Goal: Find specific page/section: Find specific page/section

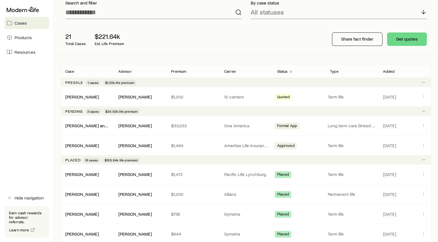
scroll to position [56, 0]
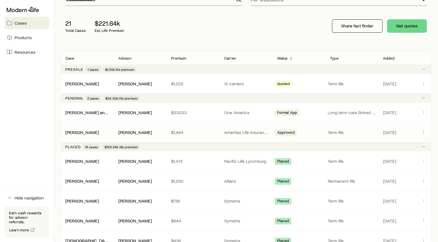
click at [231, 132] on p "Ameritas Life Insurance Corp. (Ameritas)" at bounding box center [246, 132] width 44 height 6
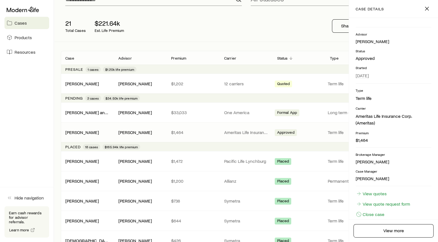
scroll to position [25, 0]
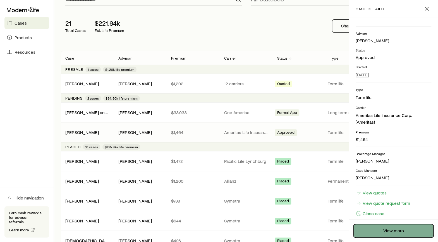
click at [388, 229] on link "View more" at bounding box center [394, 230] width 80 height 13
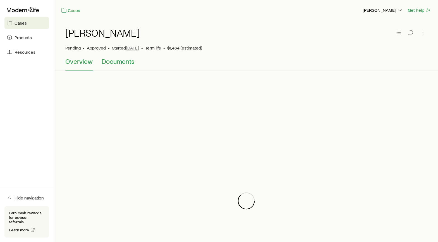
click at [116, 63] on span "Documents" at bounding box center [118, 61] width 33 height 8
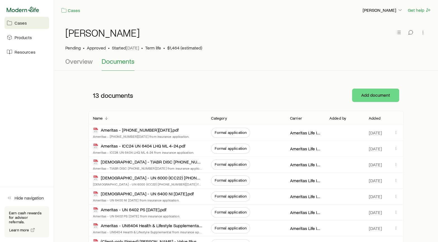
click at [22, 8] on icon at bounding box center [23, 10] width 32 height 6
